Goal: Task Accomplishment & Management: Manage account settings

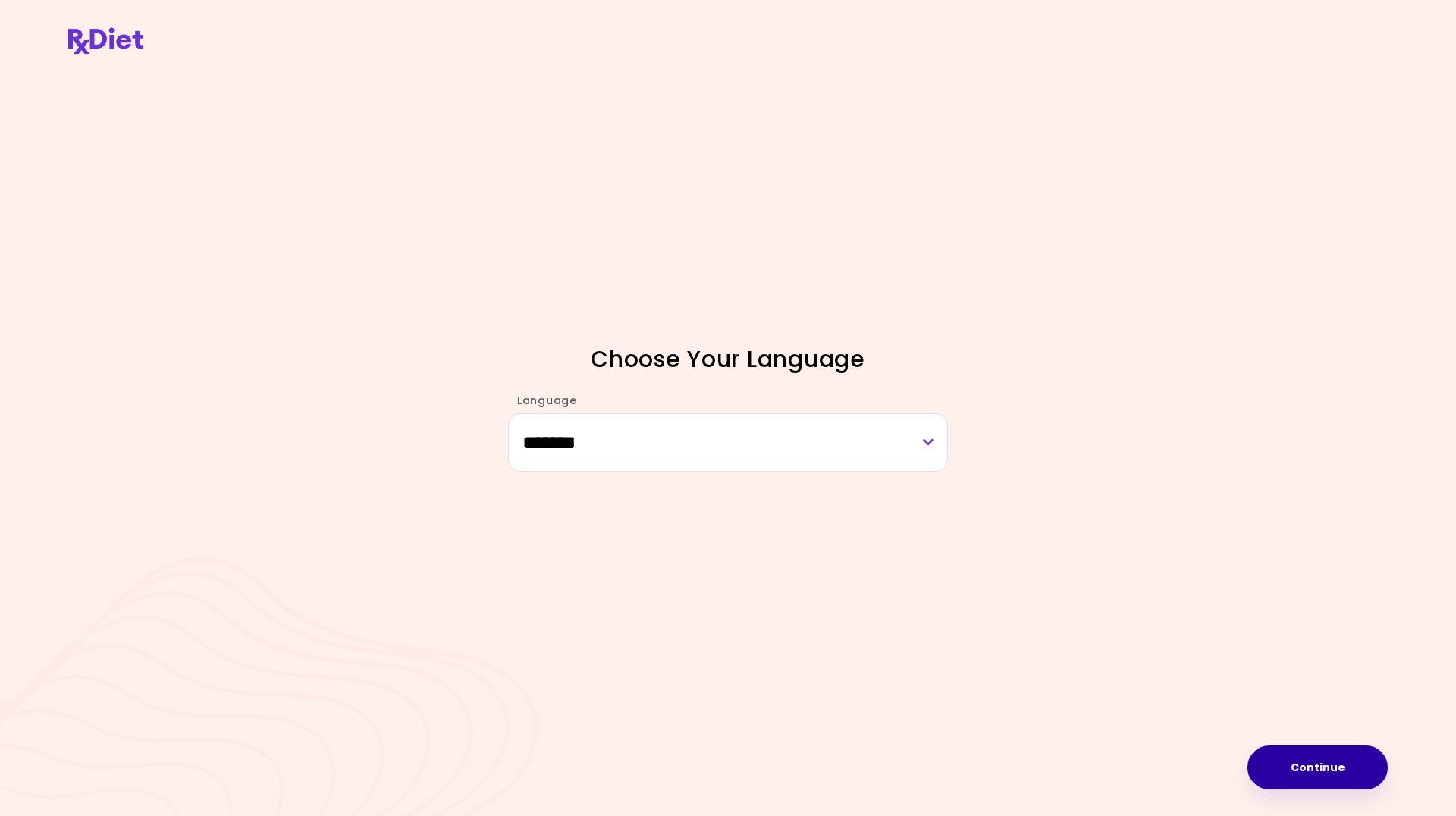
click at [1295, 764] on button "Continue" at bounding box center [1318, 768] width 140 height 44
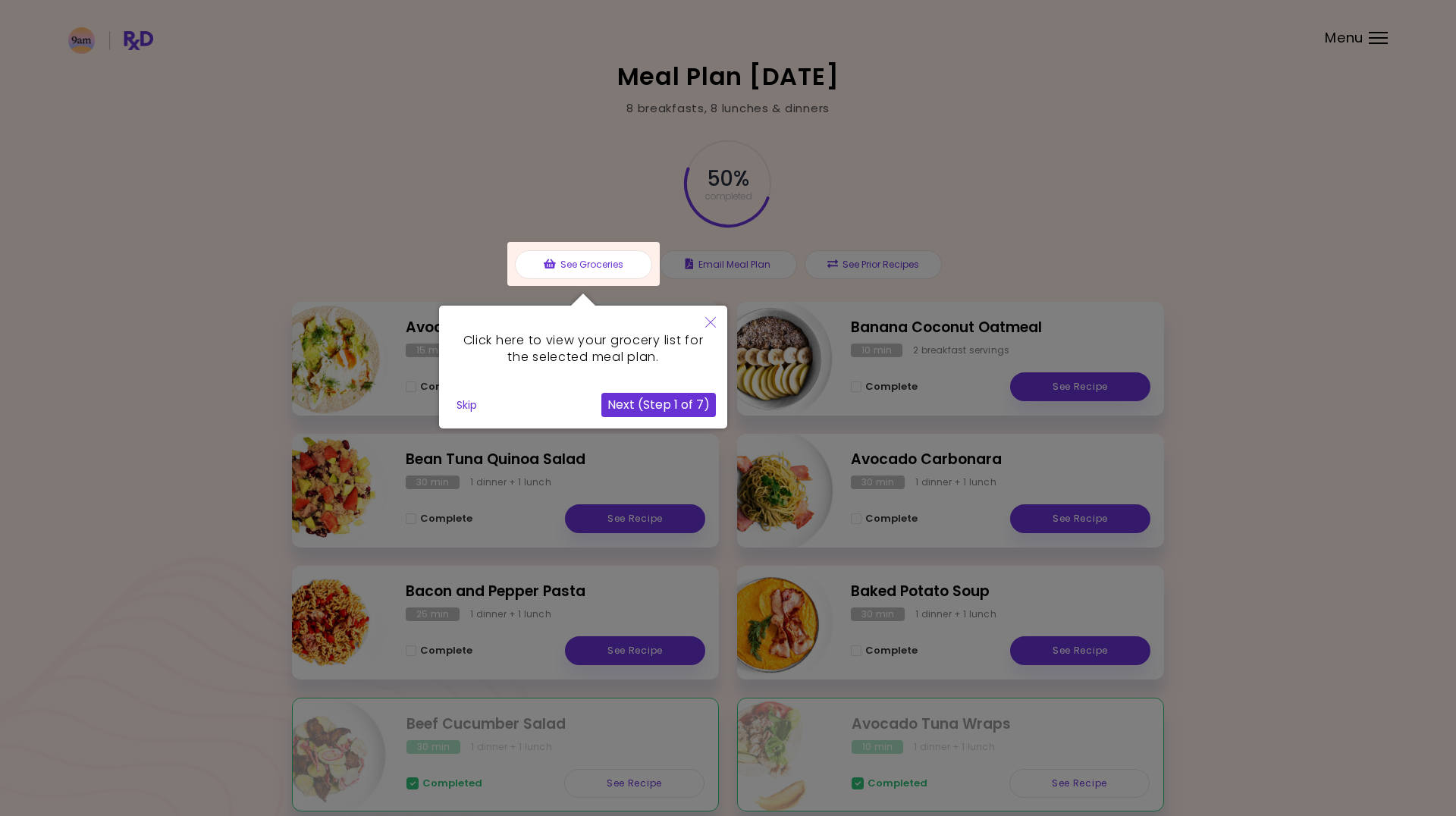
click at [655, 299] on div "Click here to view your grocery list for the selected meal plan. Skip Next (Ste…" at bounding box center [583, 361] width 288 height 135
click at [457, 408] on button "Skip" at bounding box center [467, 405] width 32 height 23
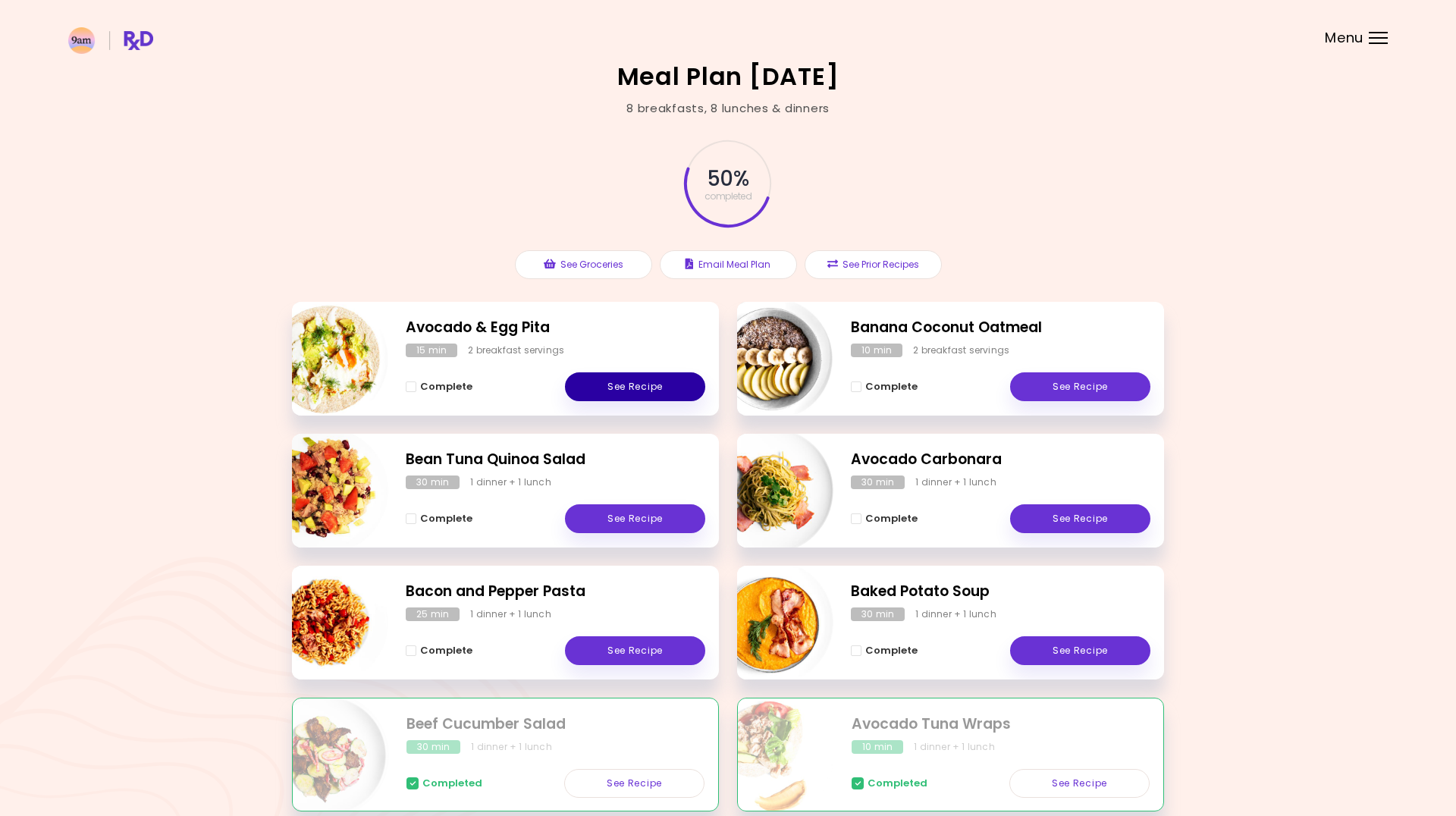
click at [655, 383] on link "See Recipe" at bounding box center [635, 387] width 140 height 29
